Goal: Transaction & Acquisition: Purchase product/service

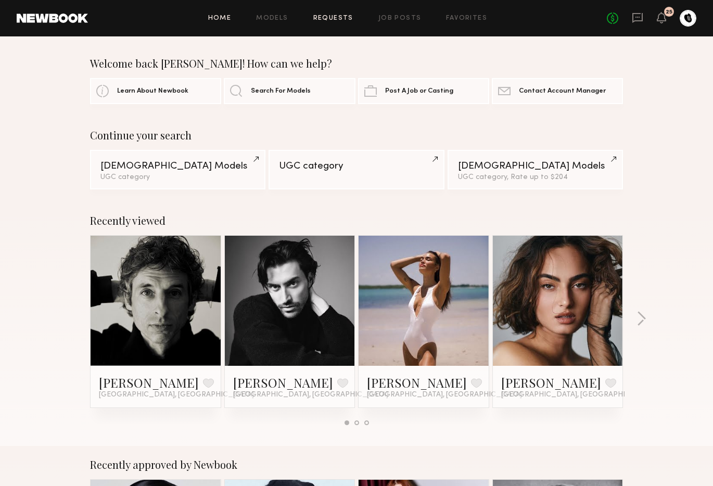
click at [343, 19] on link "Requests" at bounding box center [333, 18] width 40 height 7
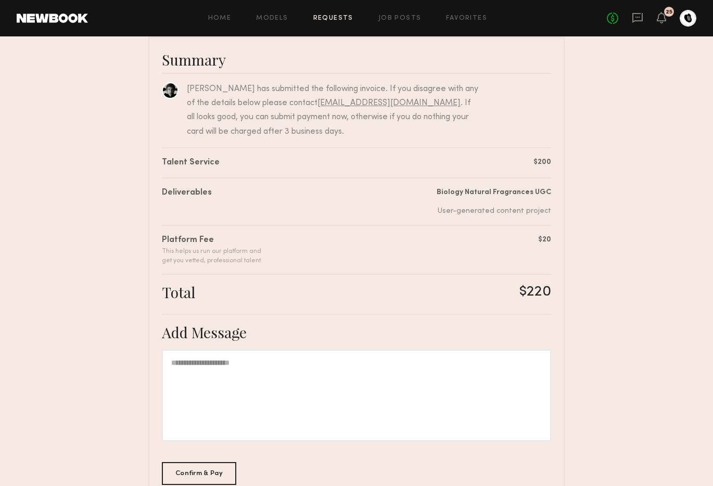
scroll to position [140, 0]
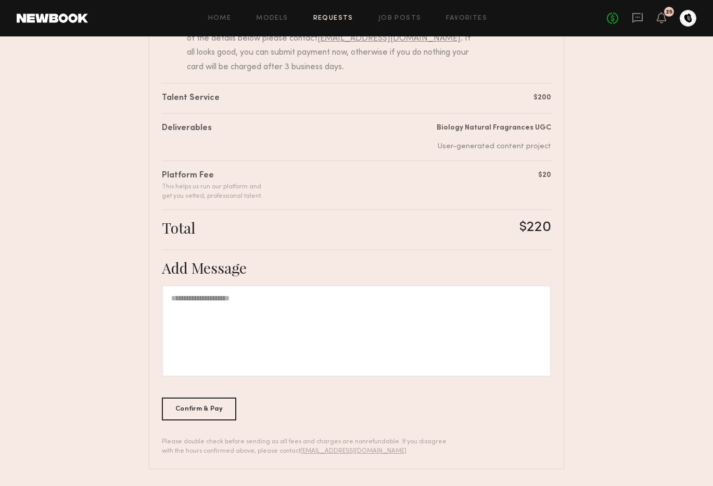
click at [222, 355] on div at bounding box center [356, 331] width 389 height 92
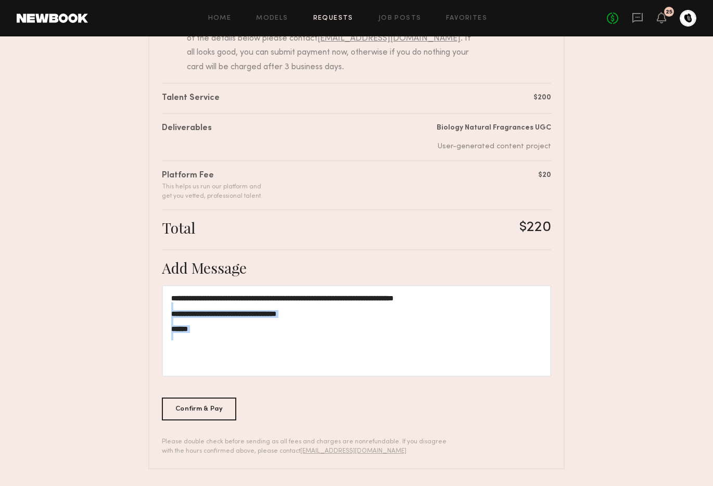
drag, startPoint x: 175, startPoint y: 329, endPoint x: 139, endPoint y: 324, distance: 35.7
click at [139, 324] on nb-booking-payment "**********" at bounding box center [356, 191] width 713 height 556
click at [213, 332] on div at bounding box center [356, 336] width 370 height 8
drag, startPoint x: 217, startPoint y: 329, endPoint x: 163, endPoint y: 328, distance: 53.6
click at [163, 328] on div "**********" at bounding box center [356, 331] width 389 height 92
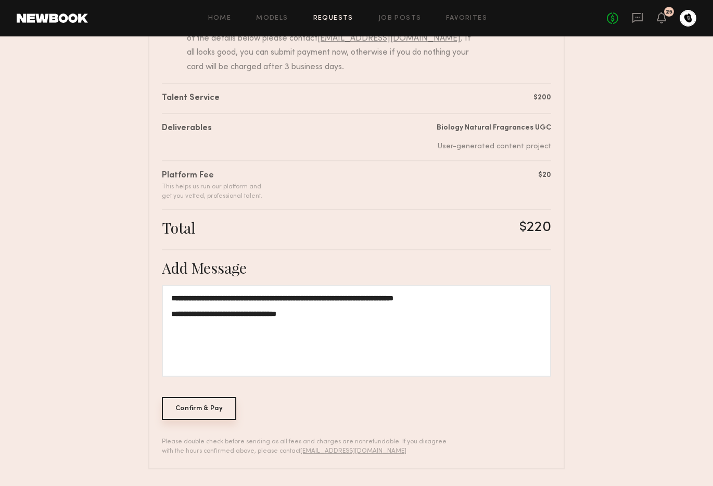
click at [186, 406] on div "Confirm & Pay" at bounding box center [199, 408] width 74 height 23
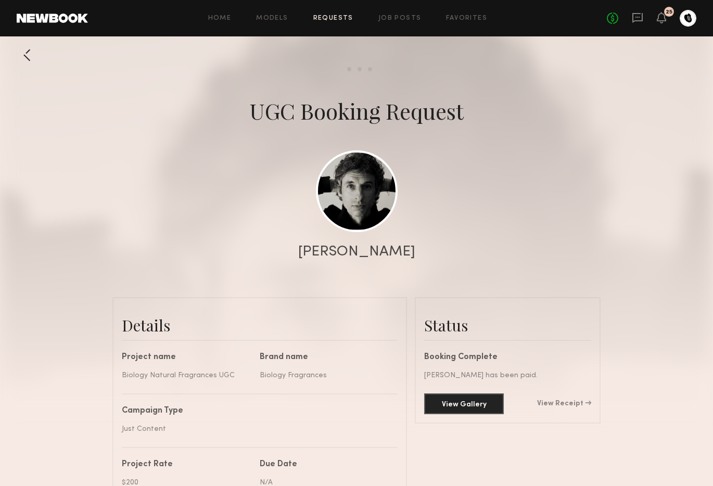
scroll to position [888, 0]
click at [284, 22] on div "Home Models Requests Job Posts Favorites Sign Out No fees up to $5,000 25" at bounding box center [392, 18] width 608 height 17
click at [342, 19] on link "Requests" at bounding box center [333, 18] width 40 height 7
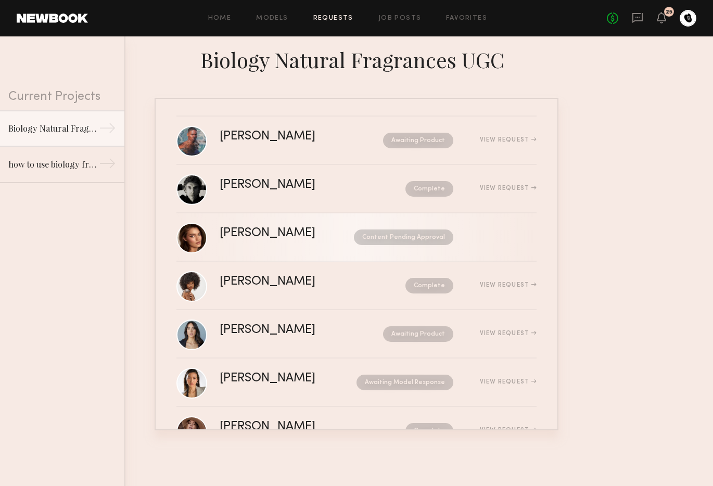
click at [334, 230] on div "Content Pending Approval" at bounding box center [393, 237] width 119 height 16
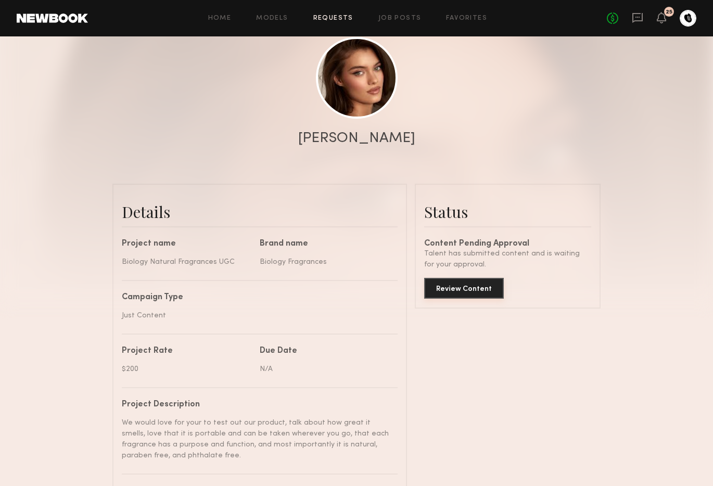
scroll to position [118, 0]
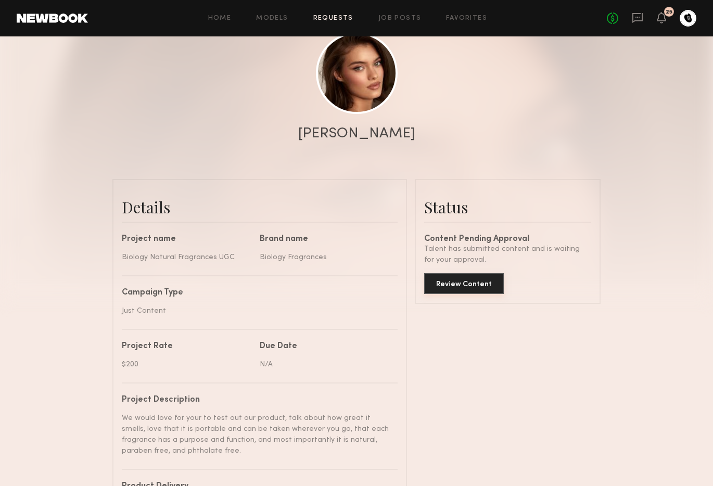
click at [481, 288] on button "Review Content" at bounding box center [464, 283] width 80 height 21
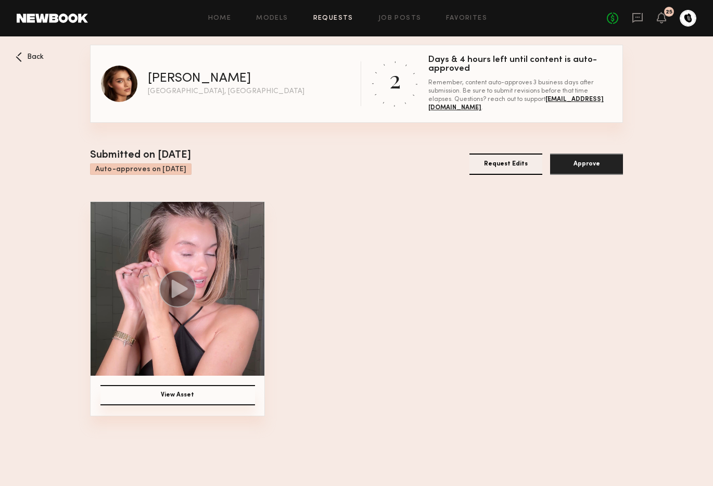
click at [182, 289] on icon at bounding box center [180, 288] width 16 height 18
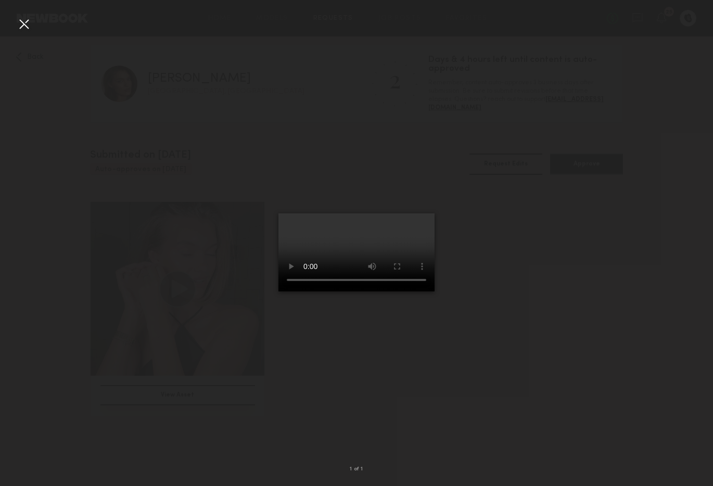
click at [551, 299] on div at bounding box center [356, 235] width 713 height 436
click at [27, 28] on div at bounding box center [24, 24] width 17 height 17
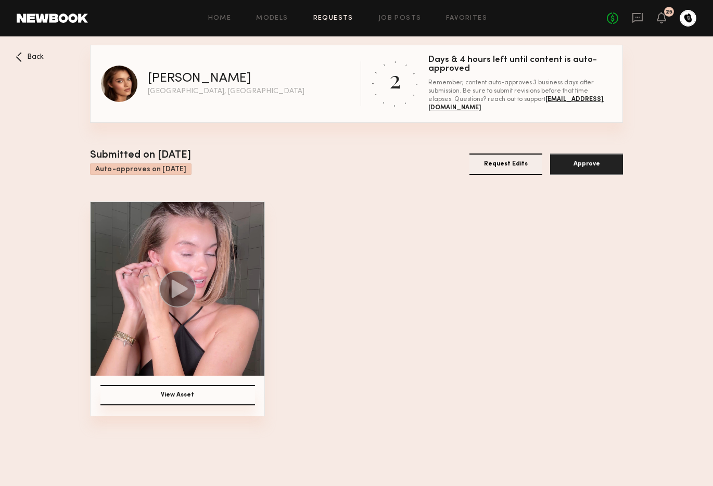
click at [573, 164] on button "Approve" at bounding box center [586, 163] width 73 height 21
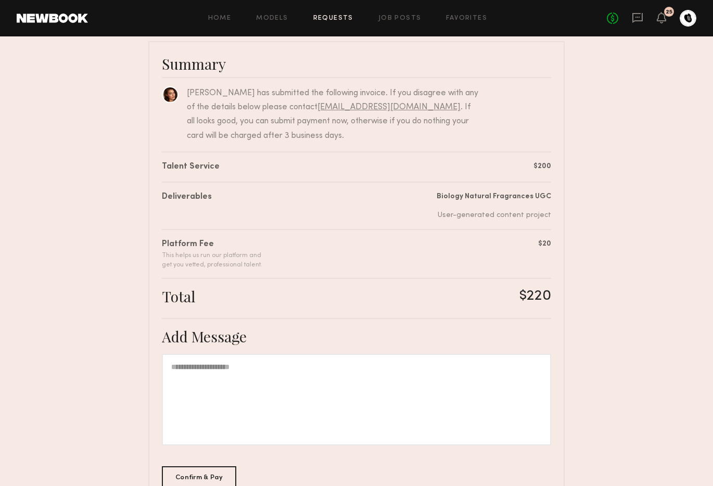
scroll to position [74, 0]
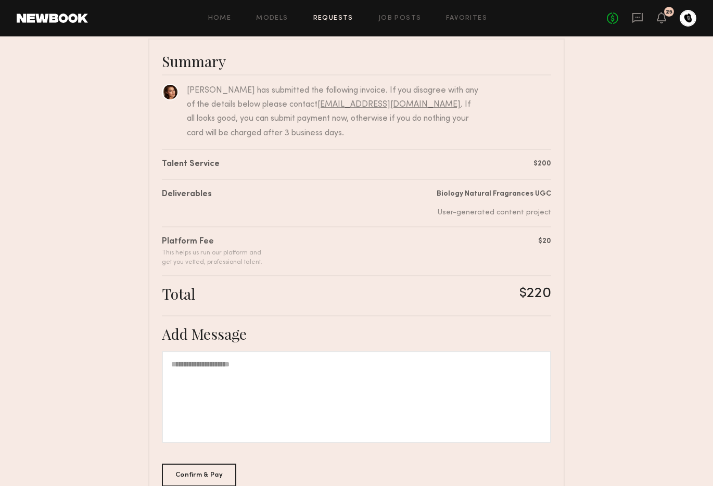
click at [306, 400] on div at bounding box center [356, 397] width 389 height 92
click at [212, 466] on div "Confirm & Pay" at bounding box center [199, 474] width 74 height 23
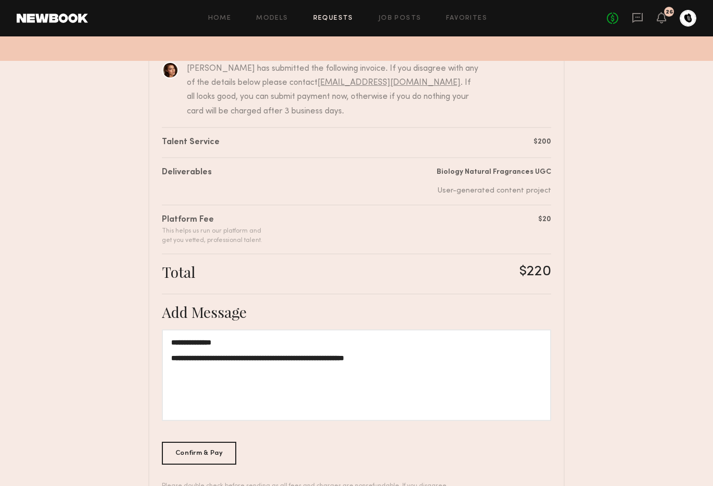
scroll to position [140, 0]
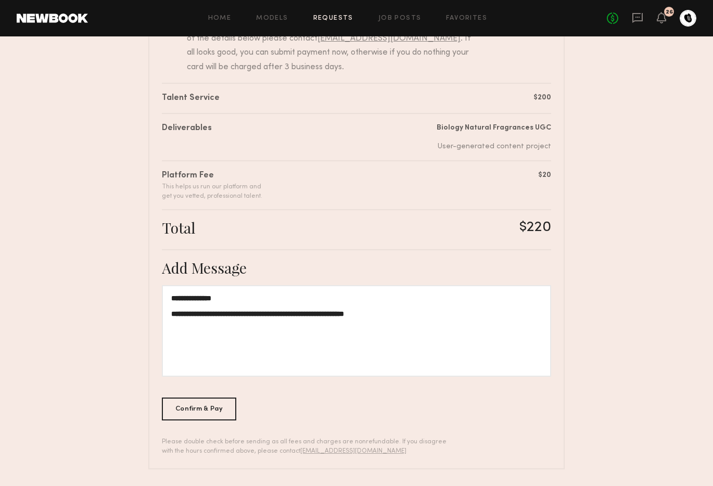
click at [198, 401] on div "Confirm & Pay" at bounding box center [199, 408] width 74 height 23
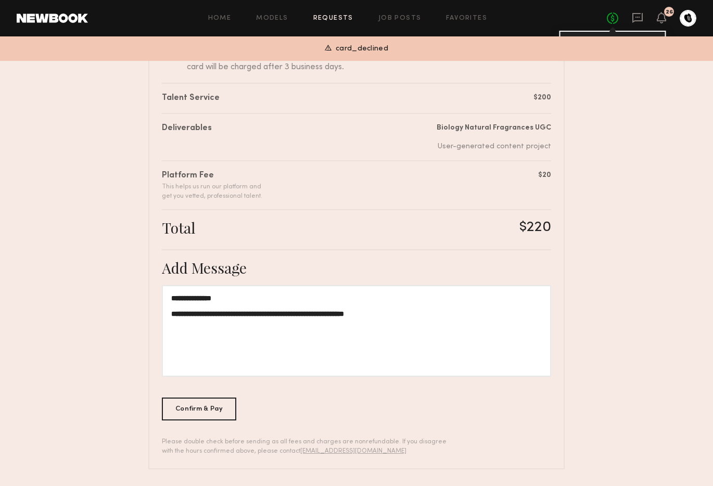
click at [606, 21] on link "No fees up to $5,000" at bounding box center [611, 17] width 11 height 11
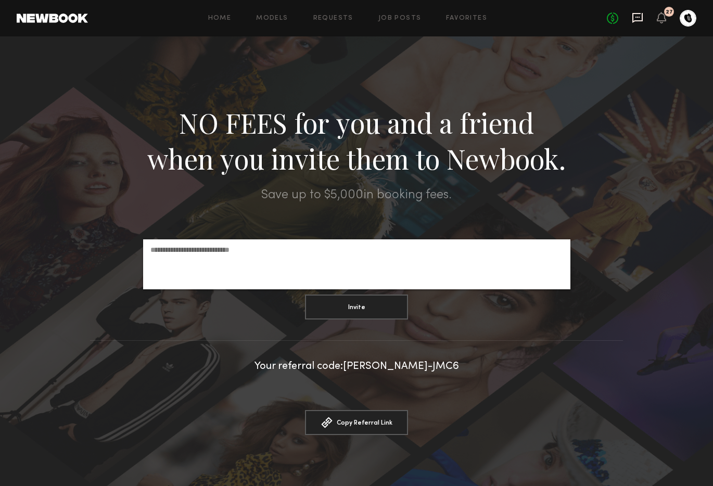
click at [633, 18] on icon at bounding box center [636, 17] width 11 height 11
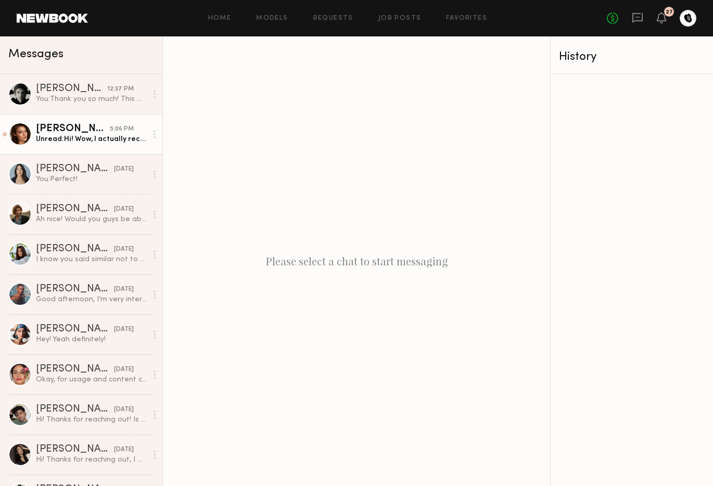
click at [110, 130] on div "5:06 PM" at bounding box center [122, 129] width 24 height 10
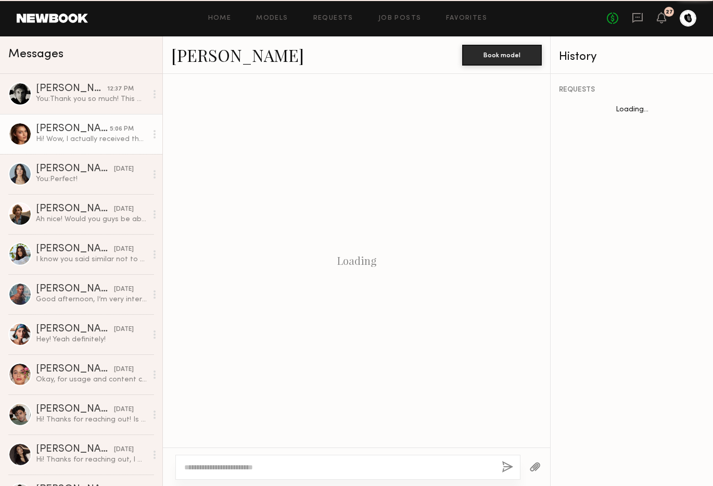
scroll to position [867, 0]
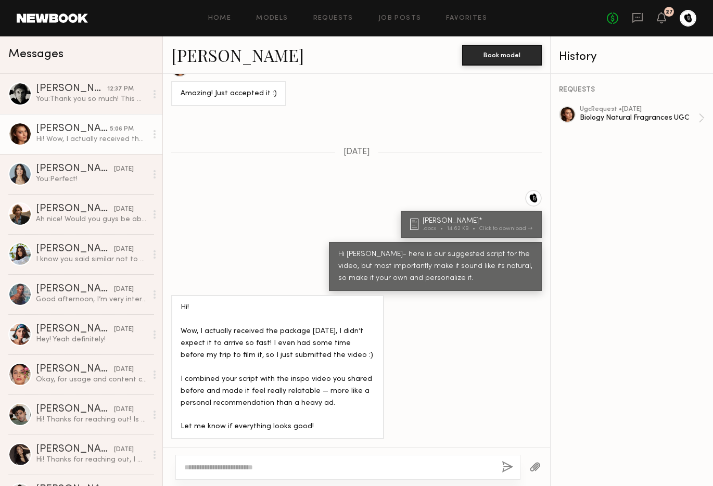
click at [695, 16] on div at bounding box center [687, 18] width 17 height 17
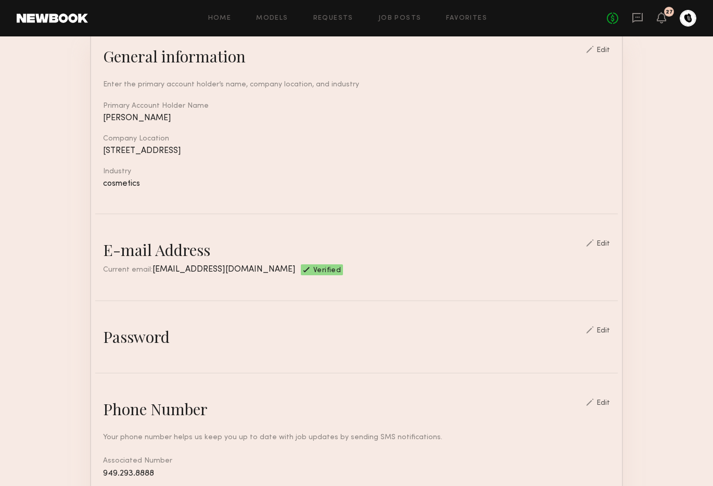
scroll to position [397, 0]
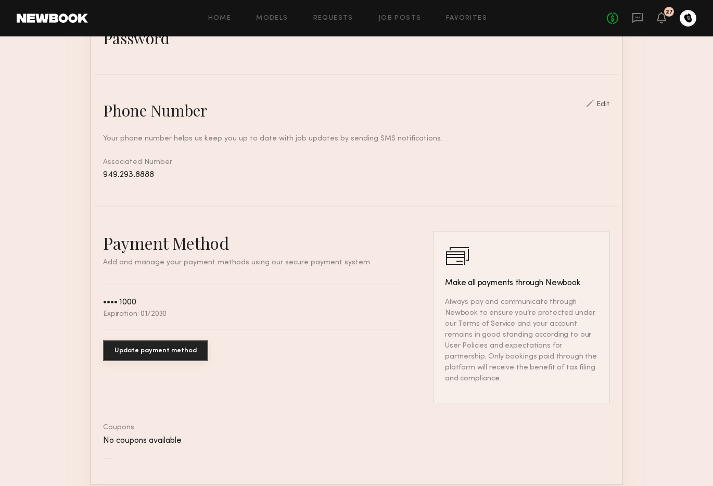
click at [161, 347] on button "Update payment method" at bounding box center [155, 350] width 105 height 21
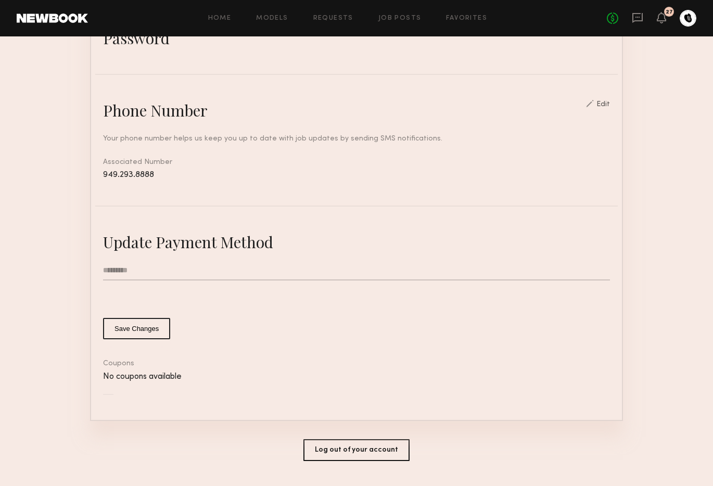
click at [150, 278] on input "text" at bounding box center [356, 271] width 507 height 20
click at [161, 154] on div "Your phone number helps us keep you up to date with job updates by sending SMS …" at bounding box center [356, 151] width 507 height 60
click at [158, 264] on input "text" at bounding box center [356, 271] width 507 height 20
type input "**********"
click button "Save Changes" at bounding box center [136, 328] width 67 height 21
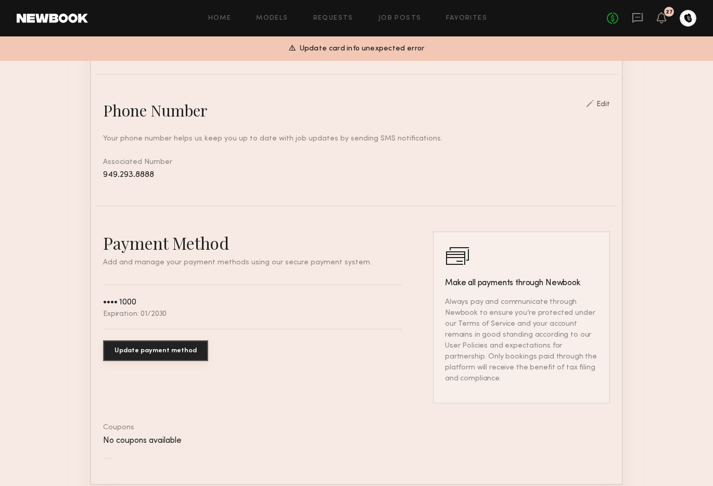
click at [147, 355] on button "Update payment method" at bounding box center [155, 350] width 105 height 21
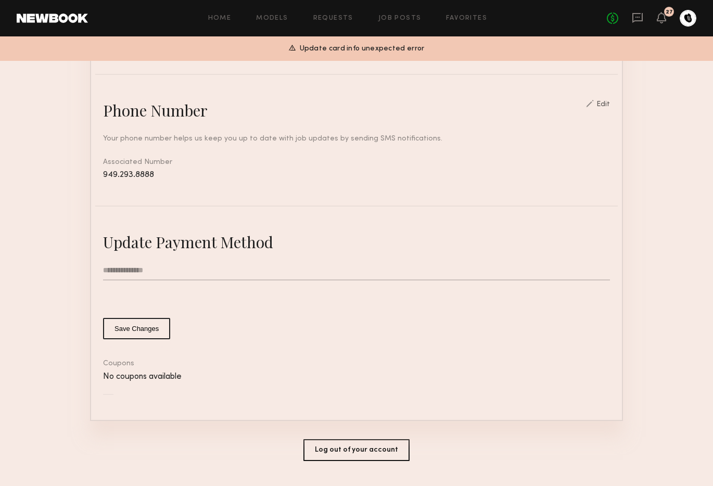
click at [151, 277] on input "**********" at bounding box center [356, 271] width 507 height 20
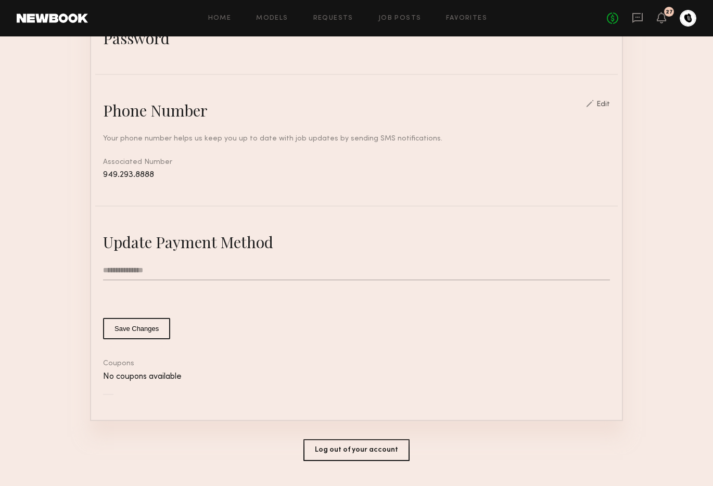
scroll to position [398, 0]
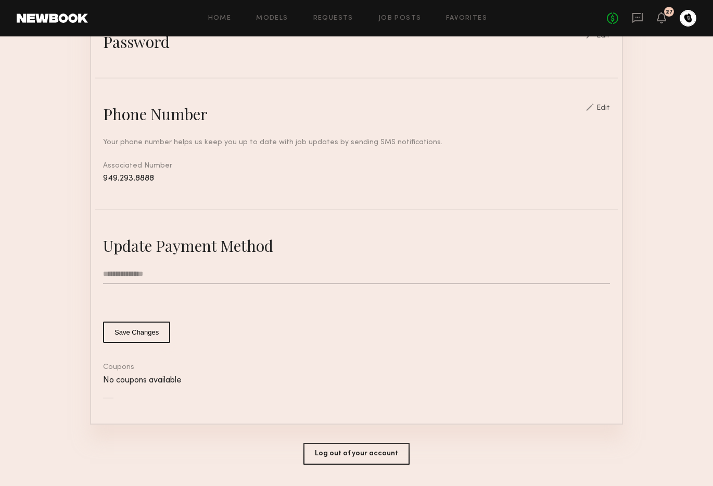
click at [160, 271] on input "**********" at bounding box center [356, 274] width 507 height 20
click button "Save Changes" at bounding box center [136, 330] width 67 height 21
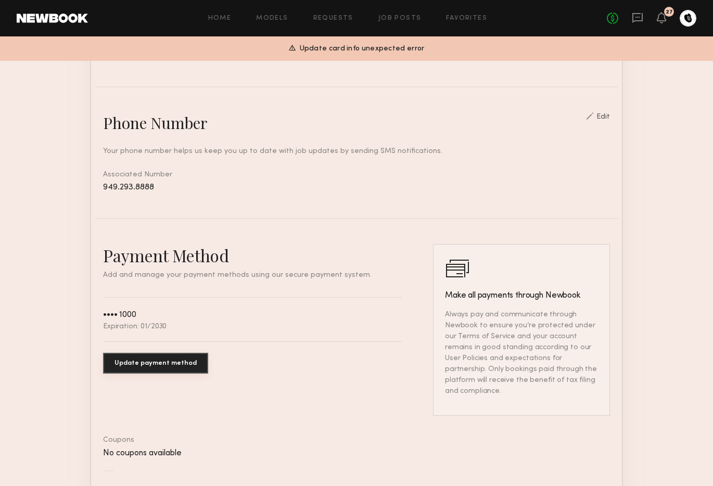
scroll to position [384, 0]
click at [149, 356] on button "Update payment method" at bounding box center [155, 364] width 105 height 21
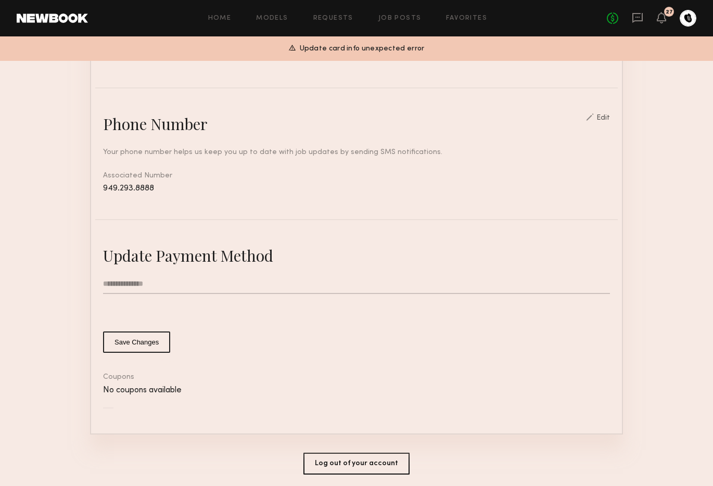
click at [158, 281] on input "**********" at bounding box center [356, 284] width 507 height 20
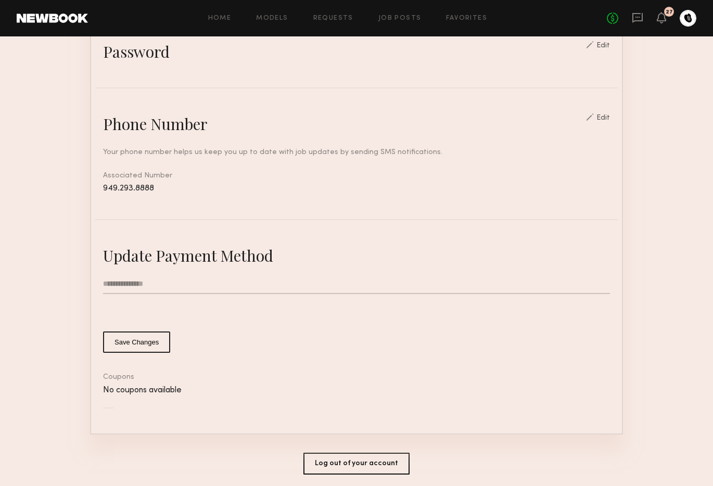
click at [161, 345] on button "Save Changes" at bounding box center [136, 341] width 67 height 21
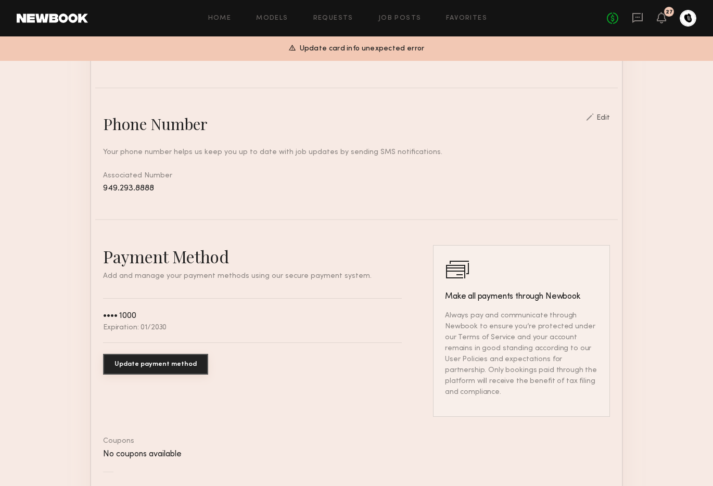
click at [150, 367] on button "Update payment method" at bounding box center [155, 364] width 105 height 21
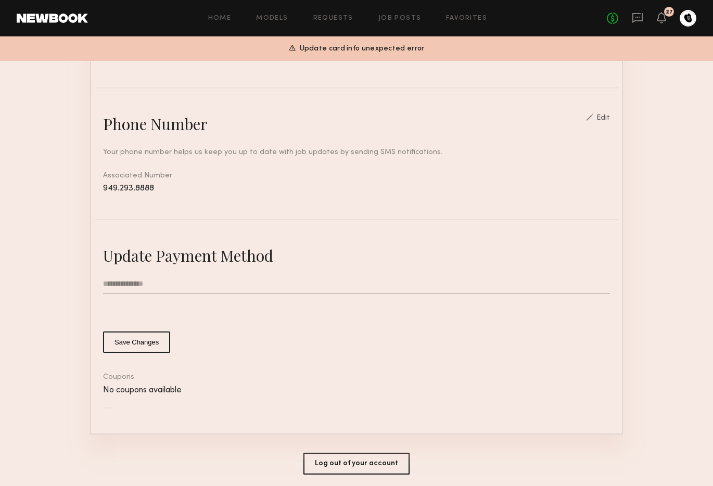
click at [124, 279] on input "**********" at bounding box center [356, 284] width 507 height 20
click at [131, 280] on input "**********" at bounding box center [356, 284] width 507 height 20
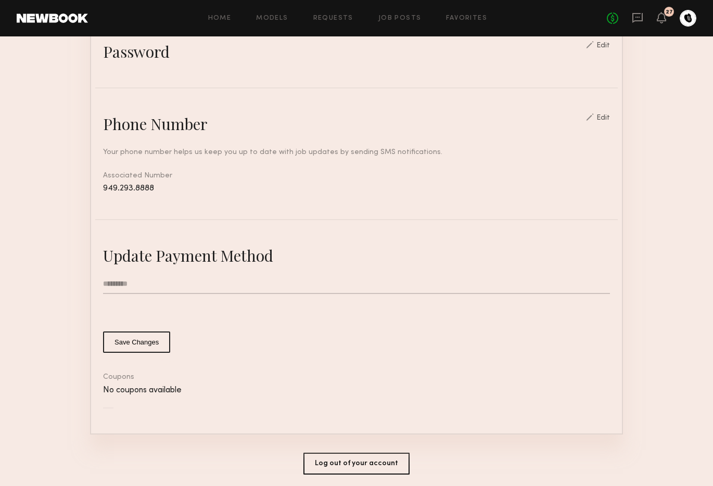
type input "*********"
click at [426, 349] on common-button-deprecated "Save Changes" at bounding box center [356, 341] width 507 height 21
click at [141, 350] on button "Save Changes" at bounding box center [136, 341] width 67 height 21
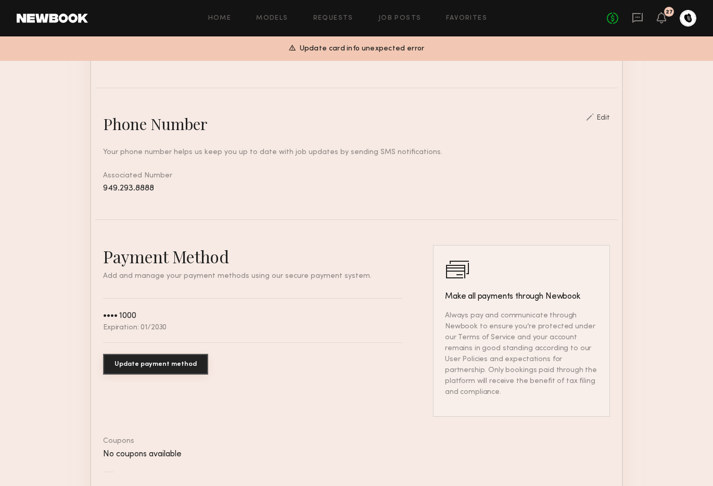
click at [166, 369] on button "Update payment method" at bounding box center [155, 364] width 105 height 21
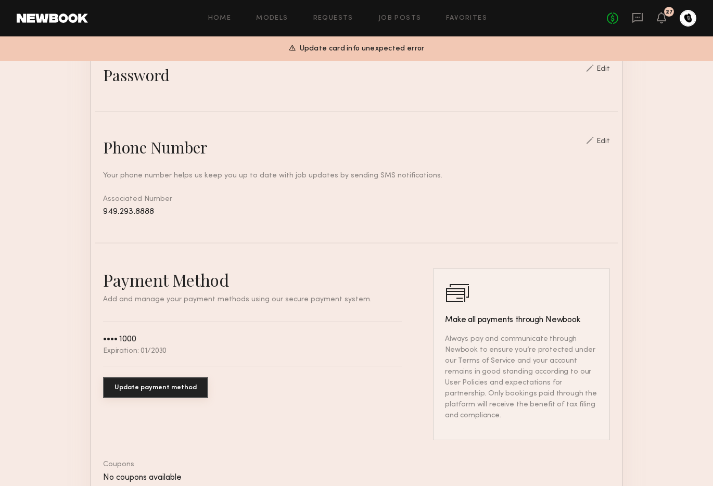
scroll to position [346, 0]
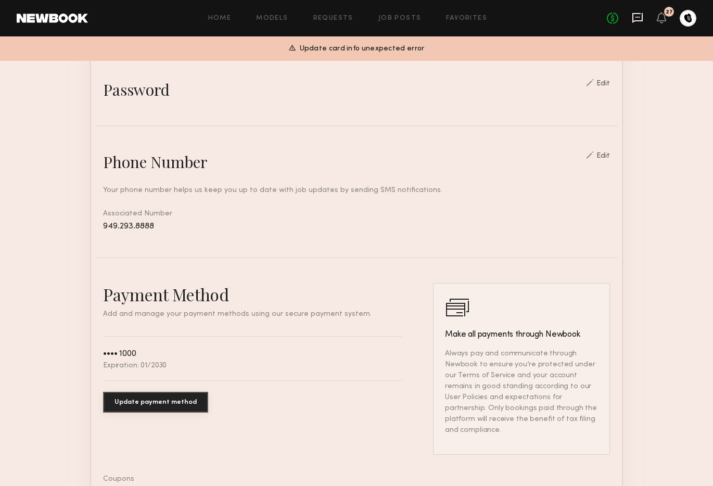
click at [634, 18] on icon at bounding box center [636, 17] width 11 height 11
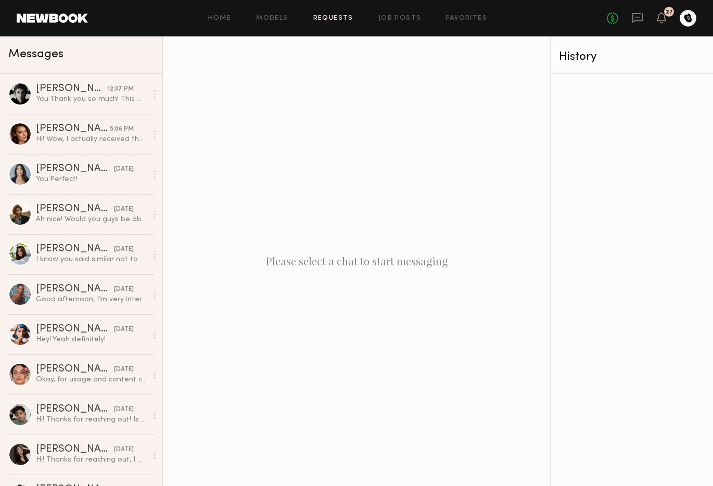
click at [326, 15] on link "Requests" at bounding box center [333, 18] width 40 height 7
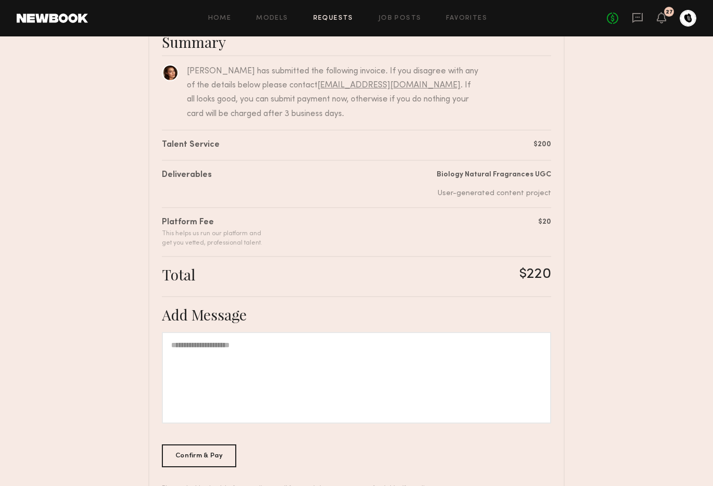
scroll to position [100, 0]
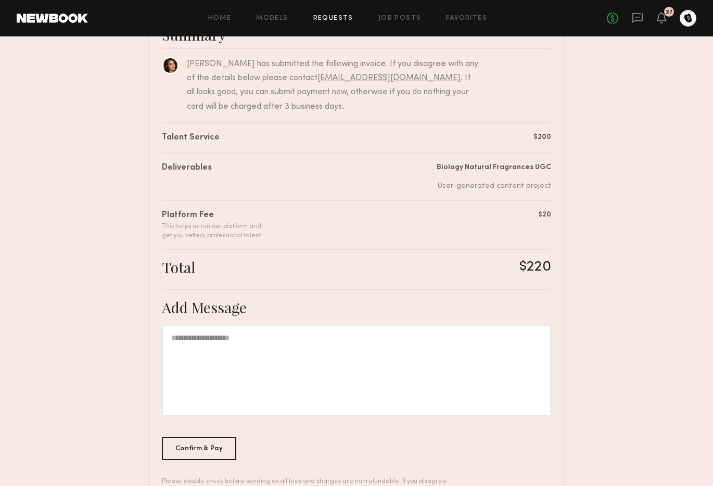
click at [362, 398] on div at bounding box center [356, 371] width 389 height 92
click at [217, 451] on div "Confirm & Pay" at bounding box center [199, 447] width 74 height 23
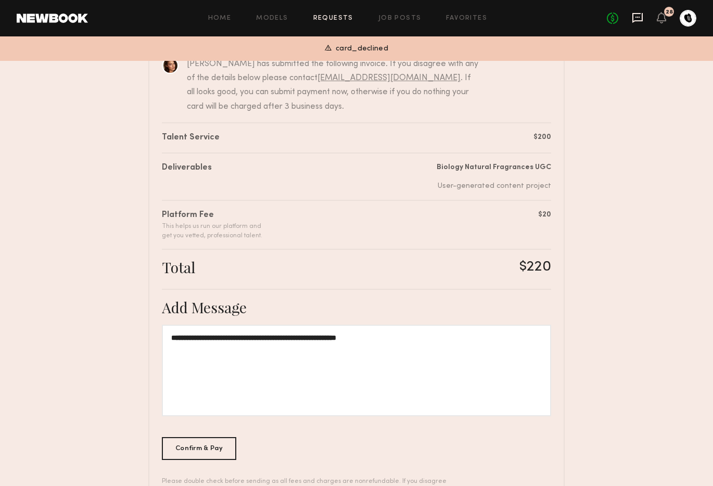
click at [636, 19] on icon at bounding box center [636, 17] width 11 height 11
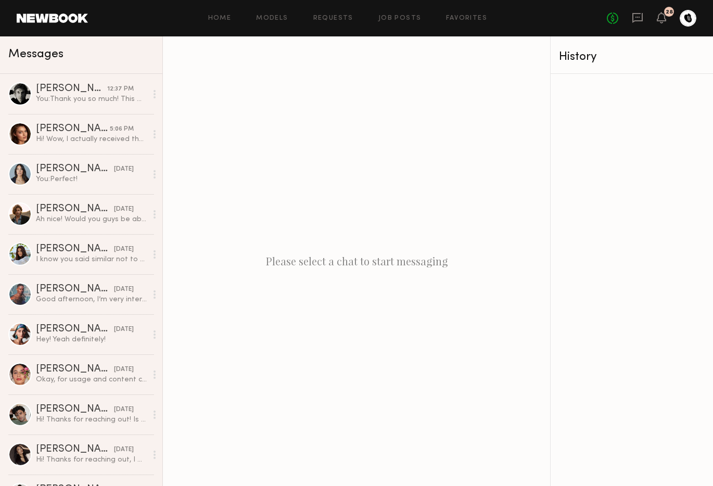
click at [689, 17] on div at bounding box center [687, 18] width 17 height 17
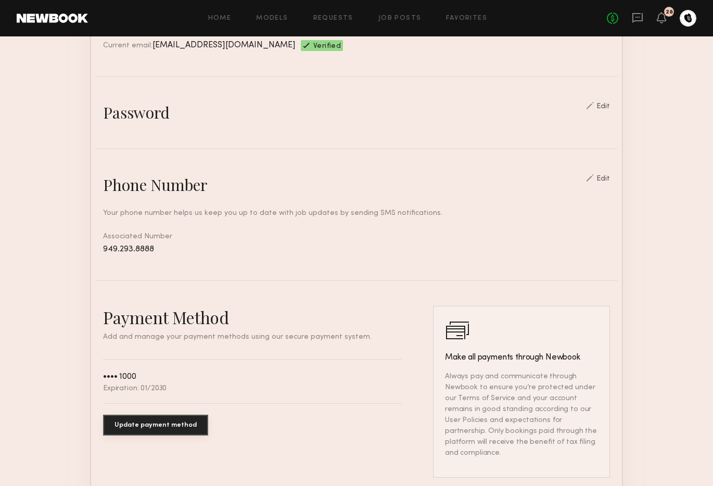
scroll to position [313, 0]
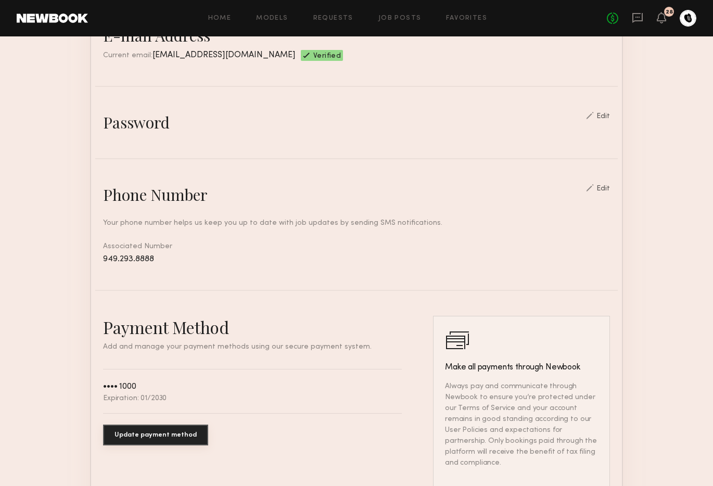
click at [167, 428] on button "Update payment method" at bounding box center [155, 434] width 105 height 21
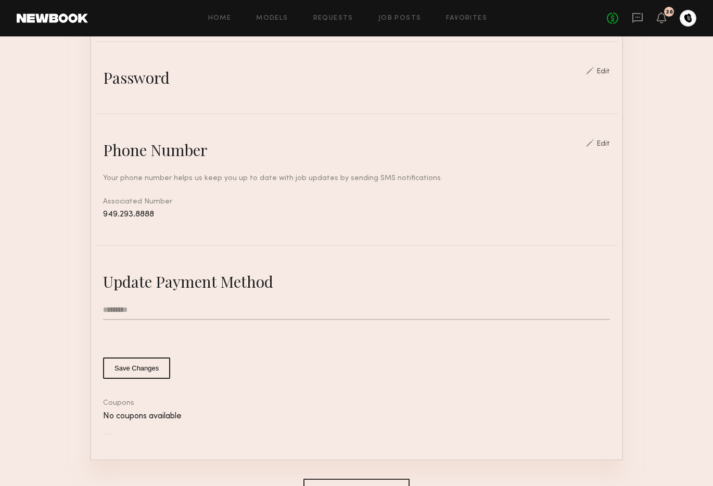
scroll to position [424, 0]
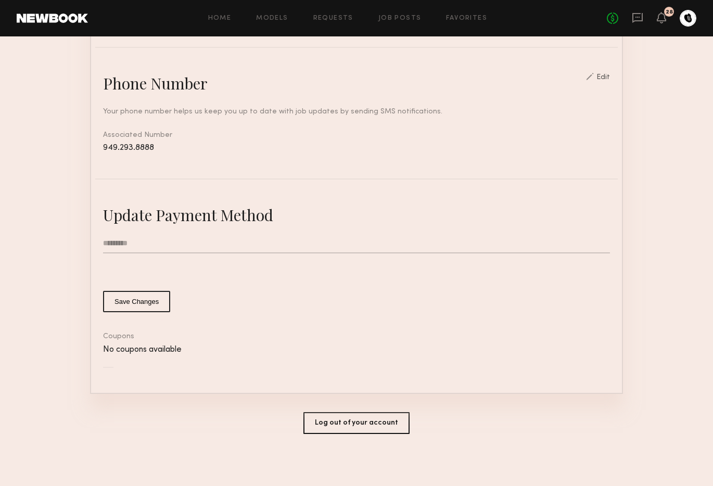
click at [137, 249] on input "text" at bounding box center [356, 244] width 507 height 20
click at [137, 248] on input "text" at bounding box center [356, 244] width 507 height 20
click at [90, 254] on common-border "General information Edit Enter the primary account holder’s name, company locat…" at bounding box center [356, 50] width 533 height 687
click at [119, 304] on button "Save Changes" at bounding box center [136, 301] width 67 height 21
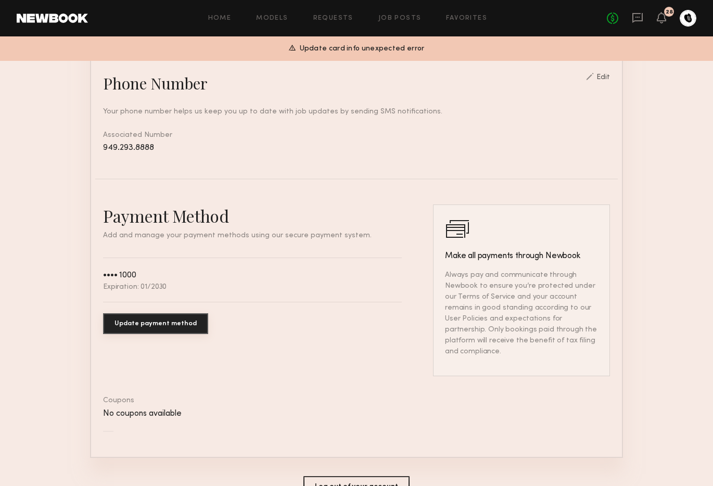
click at [124, 281] on div "•••• 1000 Expiration: 01/2030" at bounding box center [134, 280] width 63 height 22
click at [119, 324] on button "Update payment method" at bounding box center [155, 323] width 105 height 21
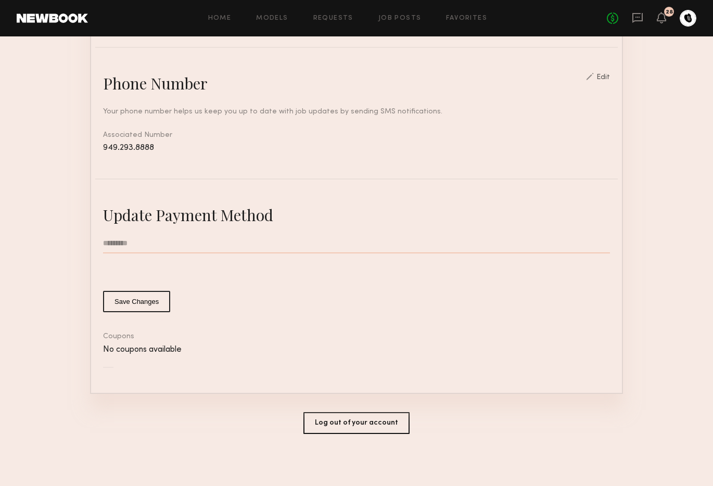
type input "*"
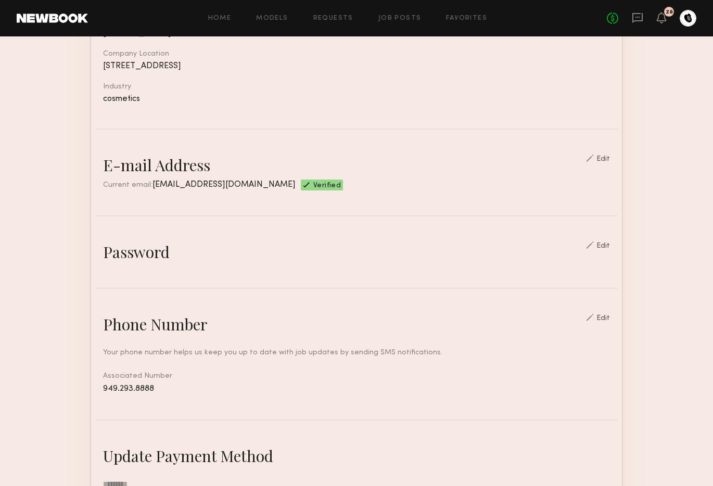
scroll to position [0, 0]
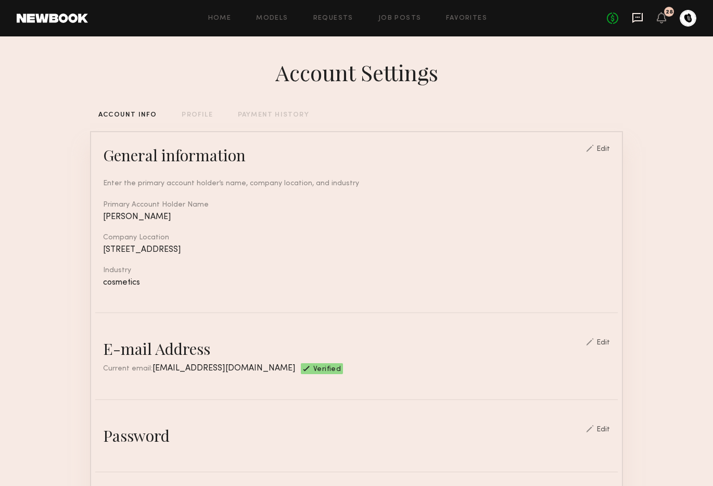
click at [633, 20] on icon at bounding box center [637, 18] width 10 height 10
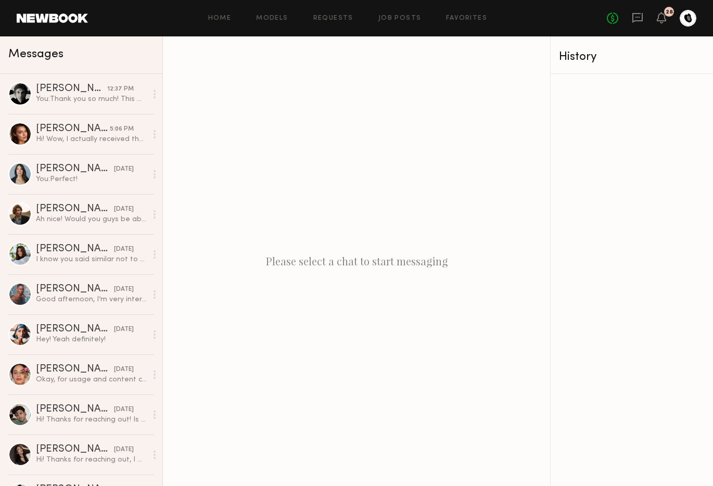
click at [343, 23] on div "Home Models Requests Job Posts Favorites Sign Out No fees up to $5,000 28" at bounding box center [392, 18] width 608 height 17
click at [343, 21] on div "Home Models Requests Job Posts Favorites Sign Out No fees up to $5,000 28" at bounding box center [392, 18] width 608 height 17
click at [344, 17] on link "Requests" at bounding box center [333, 18] width 40 height 7
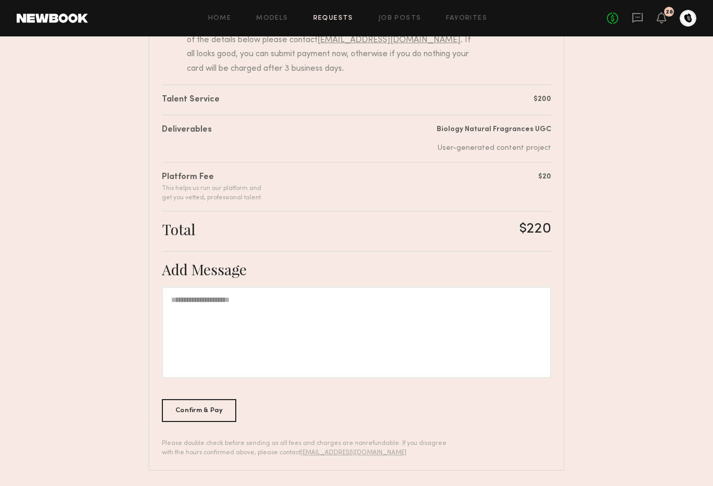
click at [375, 310] on div at bounding box center [356, 333] width 389 height 92
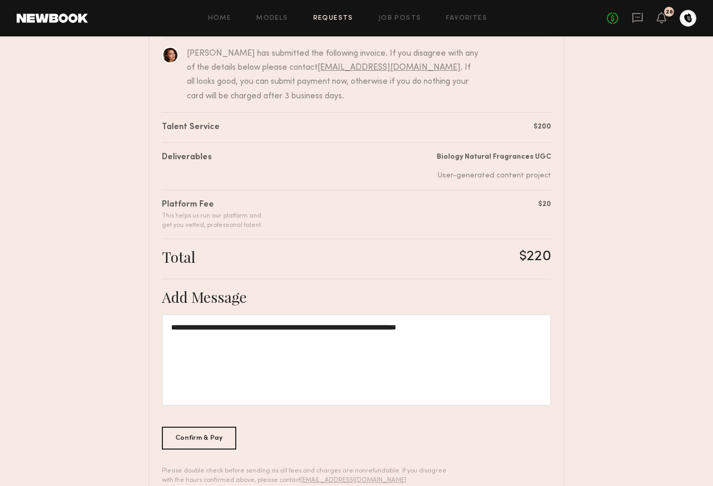
scroll to position [94, 0]
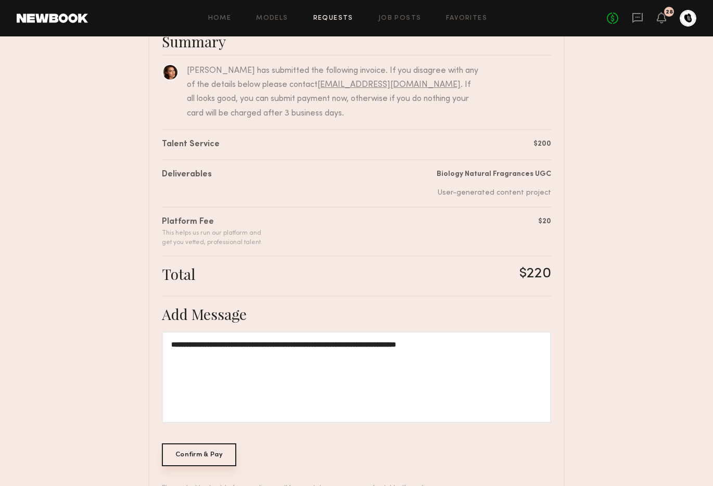
click at [218, 455] on div "Confirm & Pay" at bounding box center [199, 454] width 74 height 23
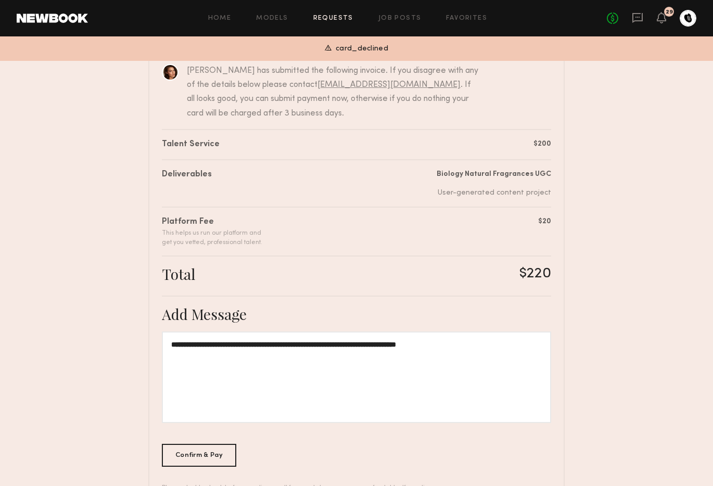
click at [681, 19] on div at bounding box center [687, 18] width 17 height 17
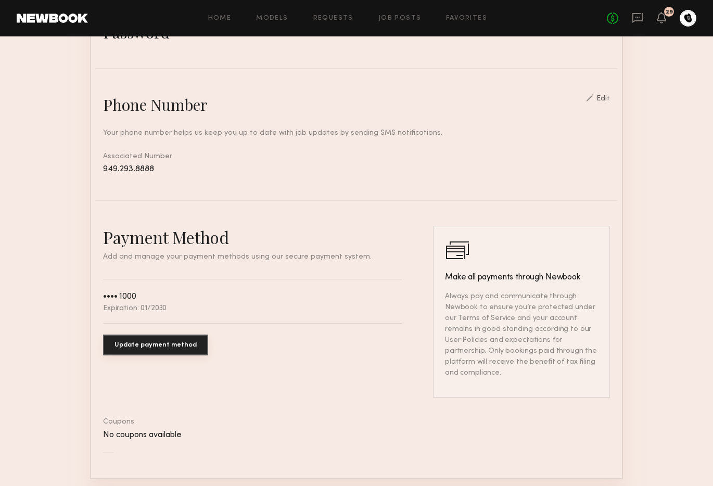
scroll to position [411, 0]
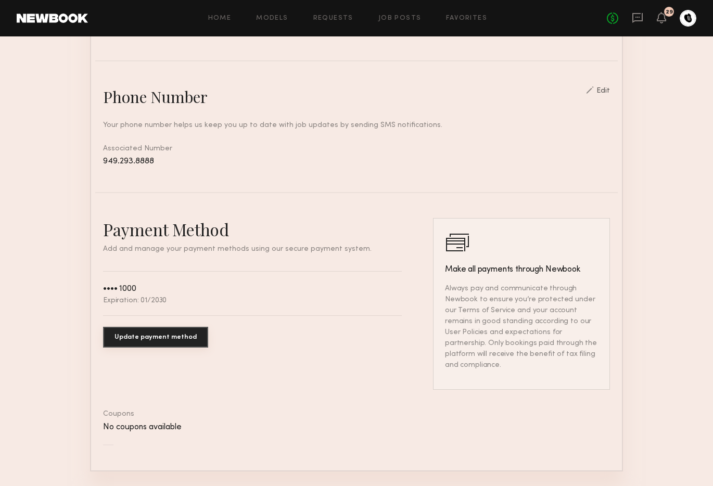
click at [175, 330] on button "Update payment method" at bounding box center [155, 337] width 105 height 21
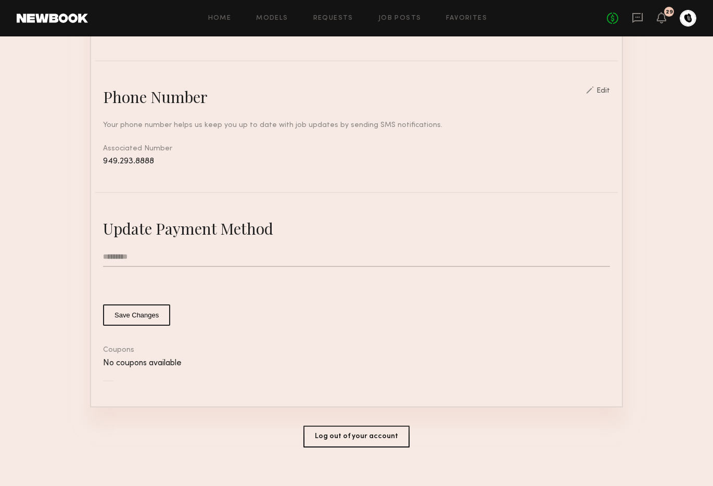
click at [141, 257] on input "text" at bounding box center [356, 257] width 507 height 20
type input "*"
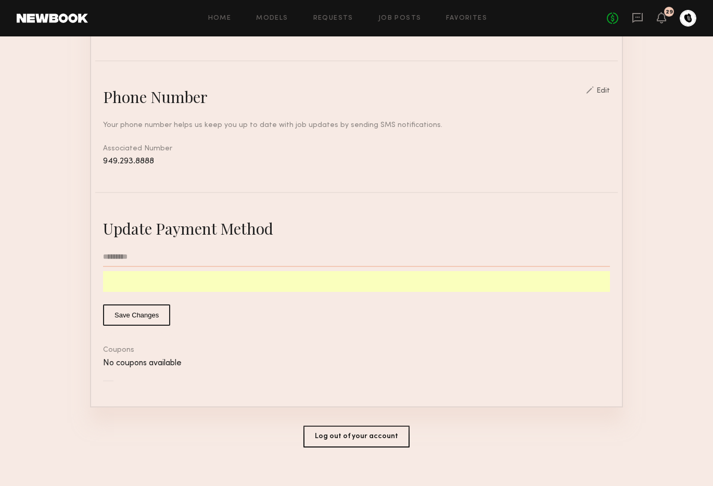
click at [139, 309] on button "Save Changes" at bounding box center [136, 314] width 67 height 21
click at [142, 260] on input "text" at bounding box center [356, 257] width 507 height 20
type input "*****"
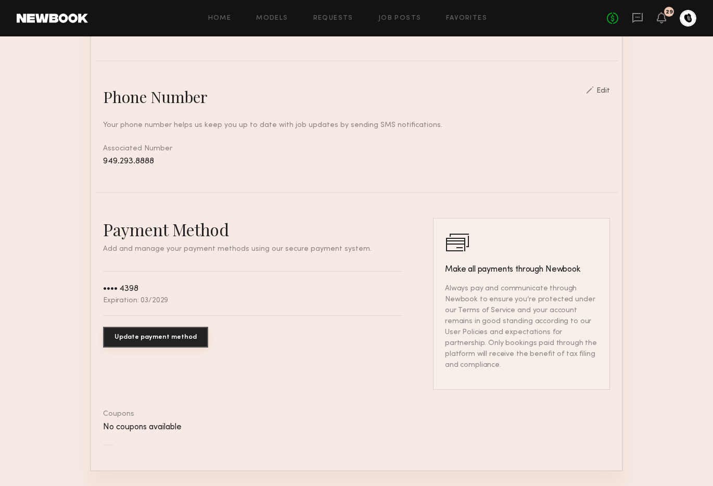
click at [187, 333] on button "Update payment method" at bounding box center [155, 337] width 105 height 21
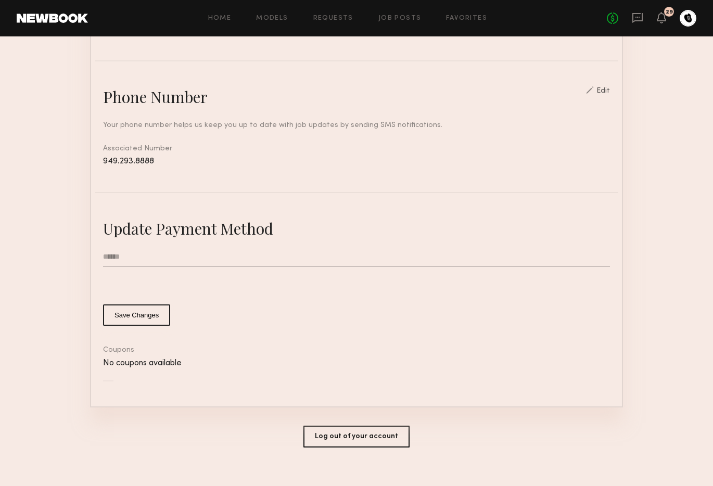
click at [197, 309] on common-button-deprecated "Save Changes" at bounding box center [356, 314] width 507 height 21
click at [636, 20] on icon at bounding box center [637, 18] width 10 height 10
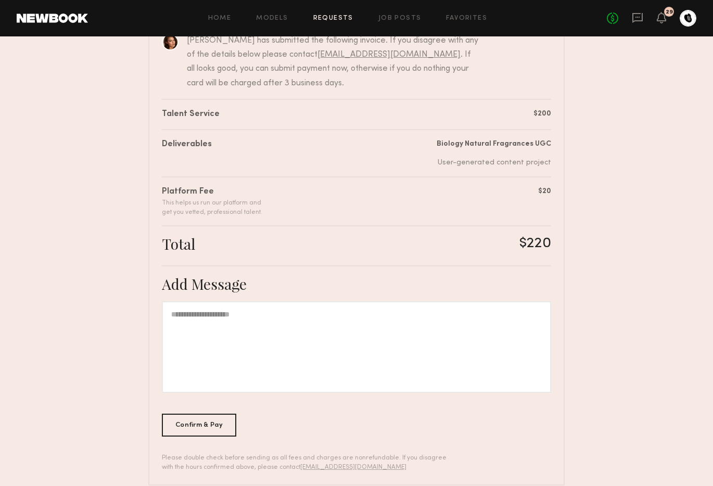
scroll to position [136, 0]
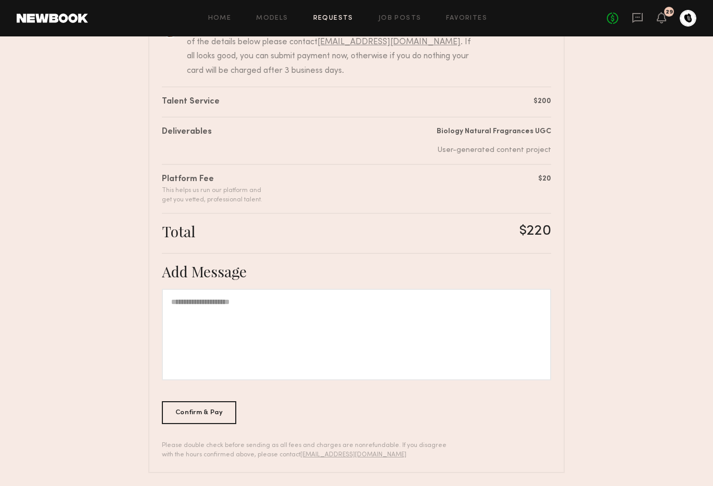
click at [313, 357] on div at bounding box center [356, 335] width 389 height 92
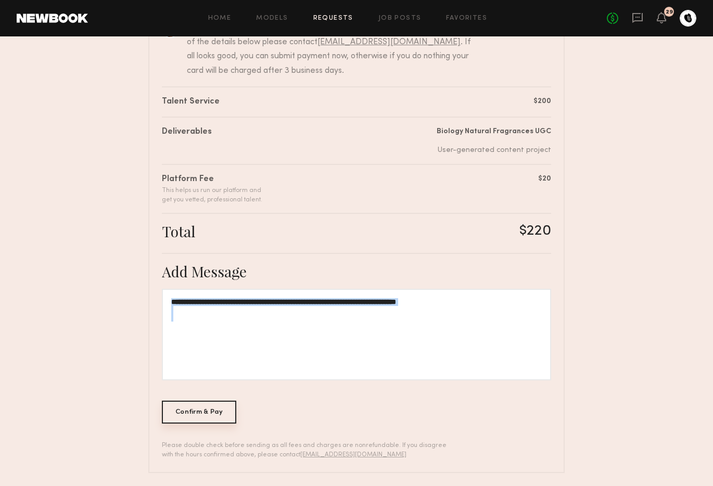
click at [196, 412] on div "Confirm & Pay" at bounding box center [199, 411] width 74 height 23
